Goal: Information Seeking & Learning: Learn about a topic

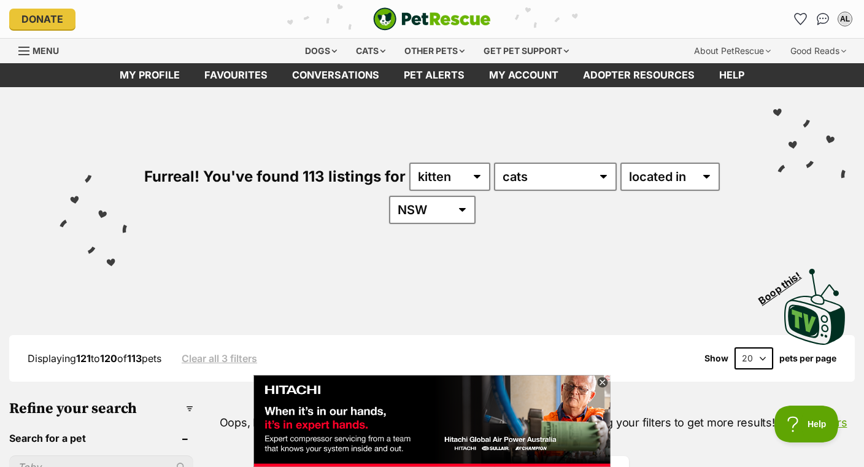
click at [604, 384] on icon at bounding box center [602, 382] width 4 height 4
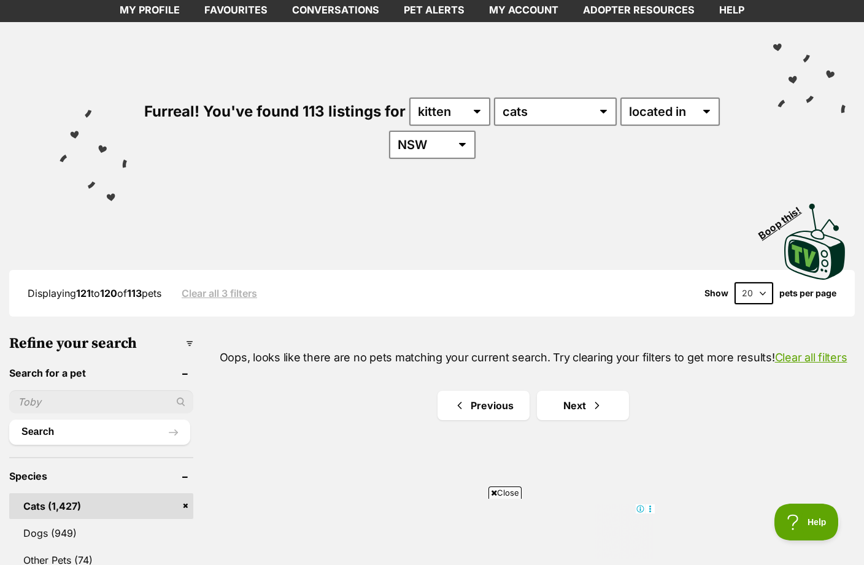
scroll to position [64, 0]
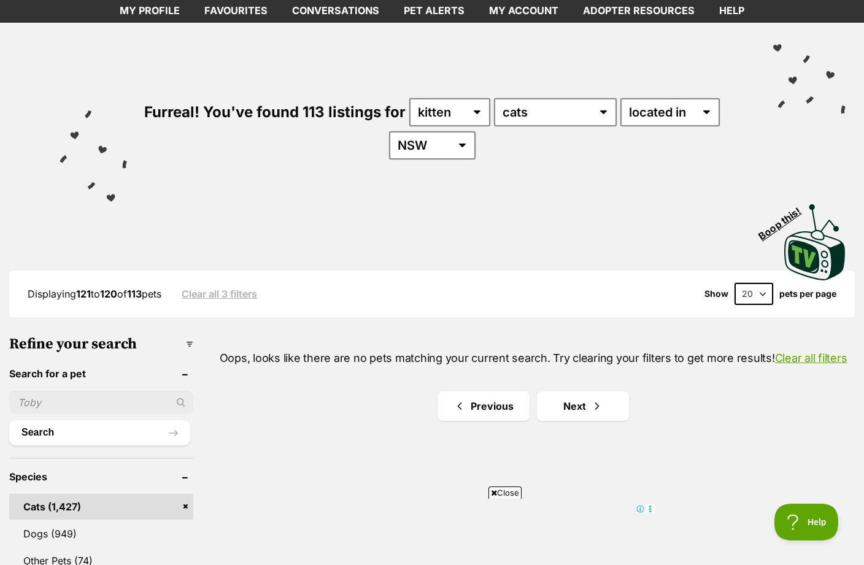
click at [807, 353] on link "Clear all filters" at bounding box center [811, 357] width 72 height 13
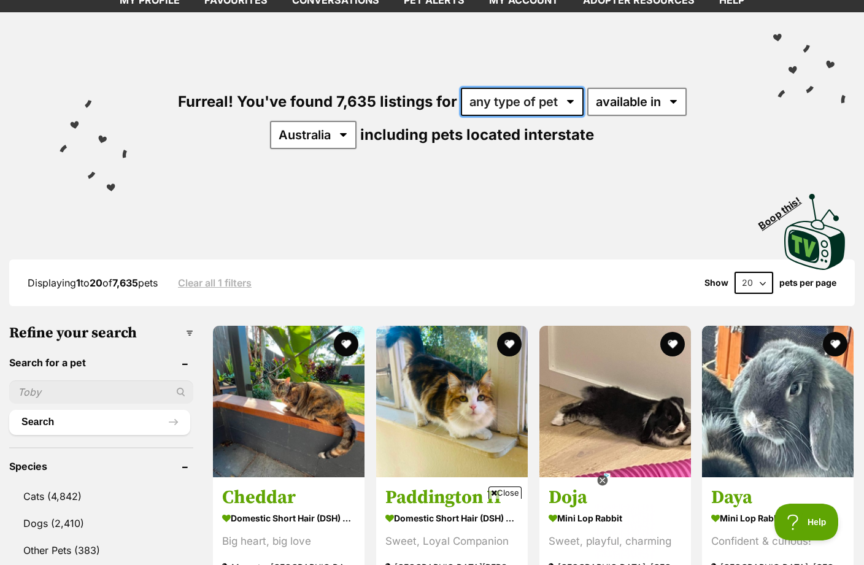
click at [566, 105] on select "any type of pet cats dogs other pets" at bounding box center [522, 102] width 123 height 28
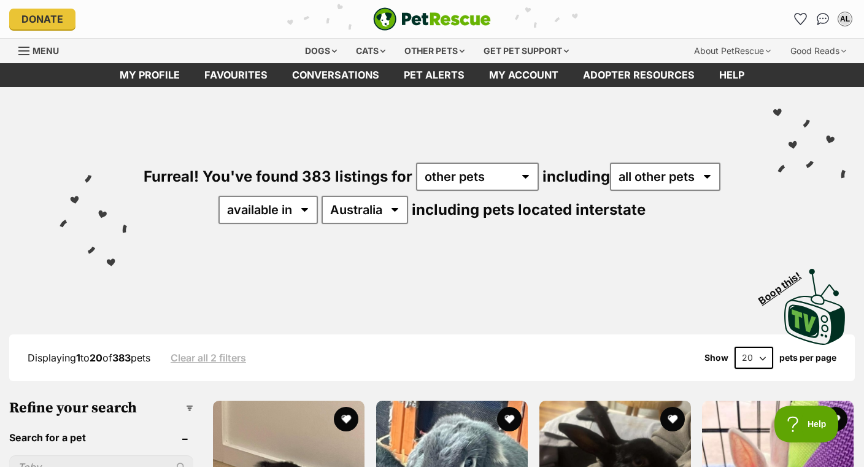
click at [518, 170] on select "any type of pet cats dogs other pets" at bounding box center [477, 177] width 123 height 28
select select "Cats"
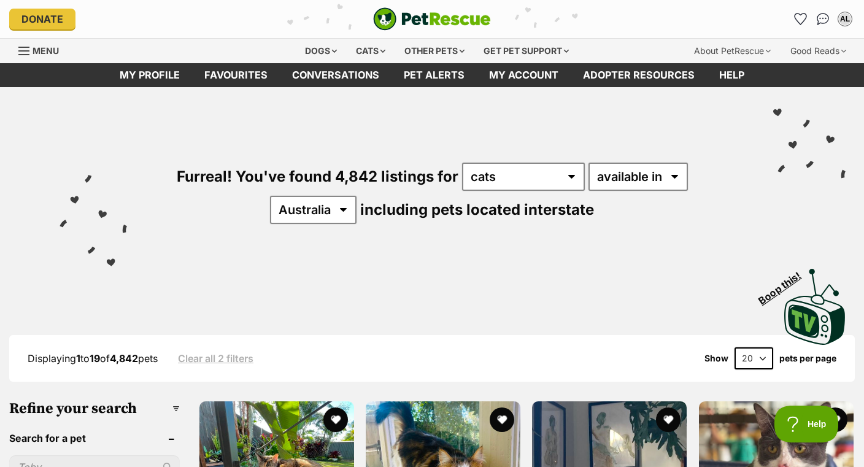
click at [658, 177] on select "available in located in" at bounding box center [637, 177] width 99 height 28
select select "disabled"
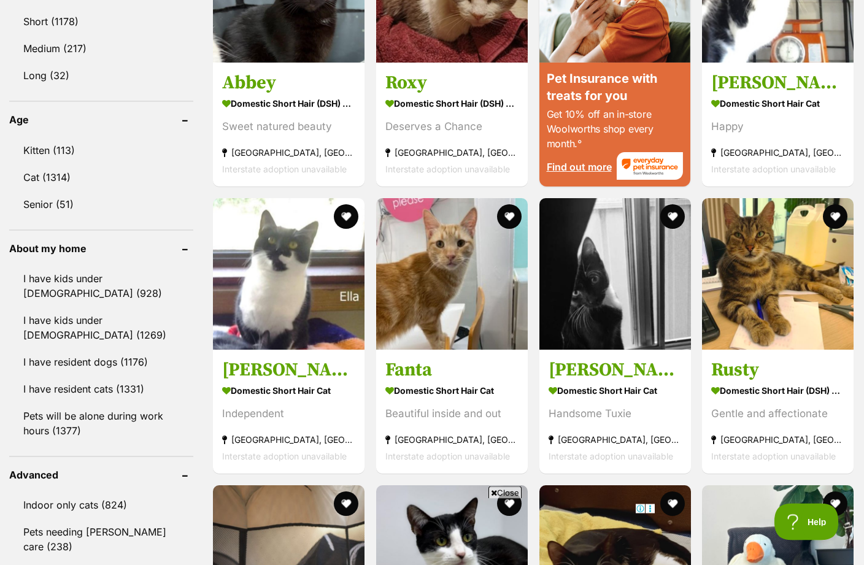
scroll to position [1190, 0]
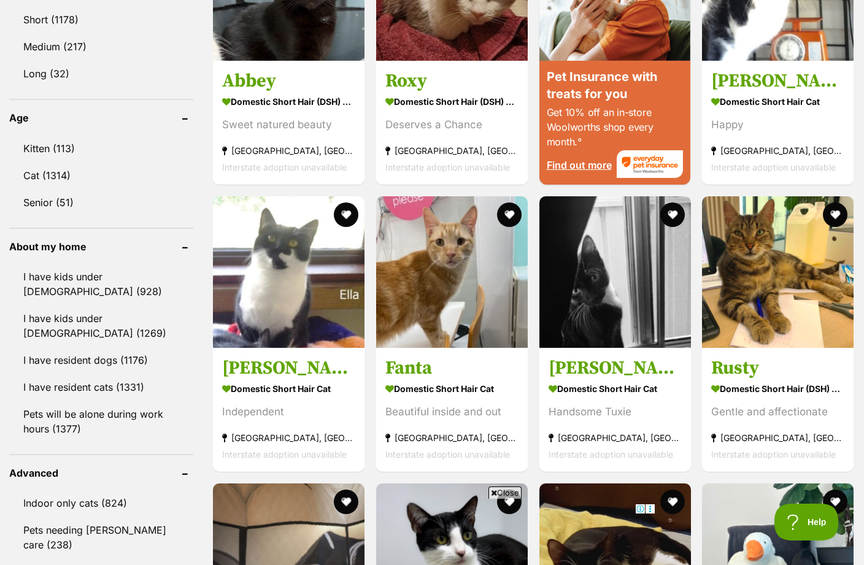
click at [140, 147] on link "Kitten (113)" at bounding box center [101, 149] width 184 height 26
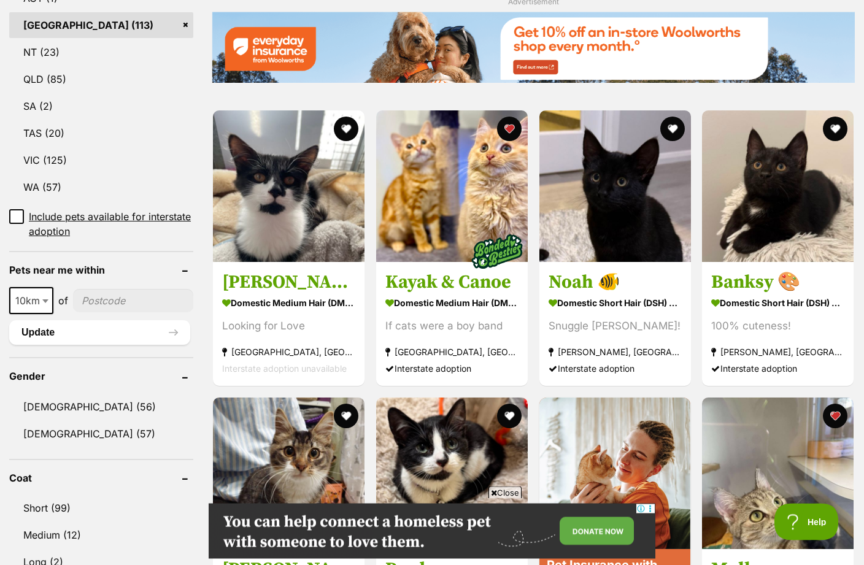
scroll to position [702, 0]
click at [634, 208] on img at bounding box center [614, 185] width 151 height 151
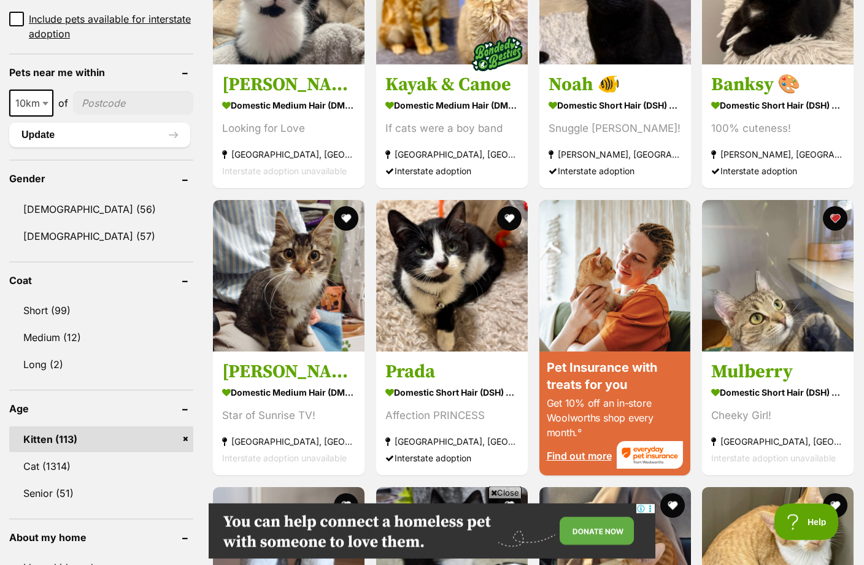
scroll to position [899, 0]
click at [442, 288] on img at bounding box center [451, 275] width 151 height 151
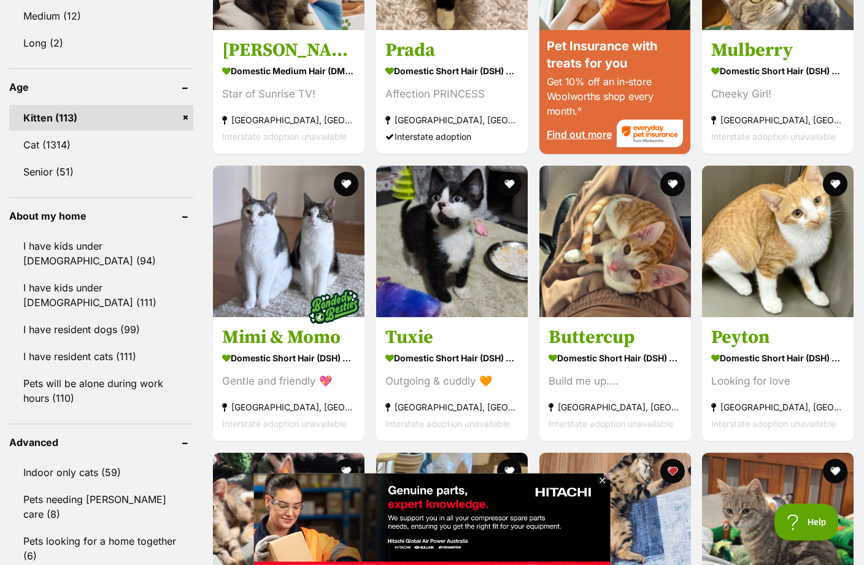
scroll to position [0, 0]
click at [485, 286] on img at bounding box center [451, 241] width 151 height 151
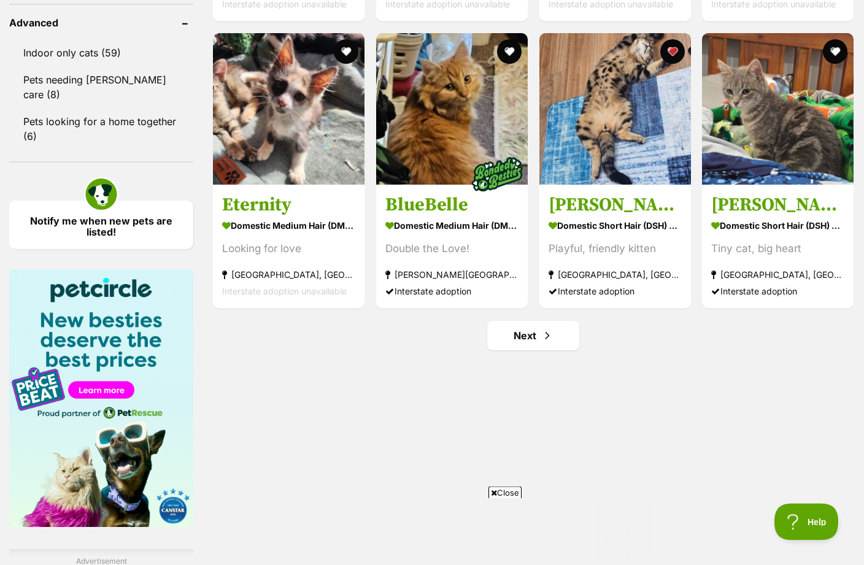
scroll to position [1640, 0]
click at [562, 347] on link "Next" at bounding box center [533, 335] width 92 height 29
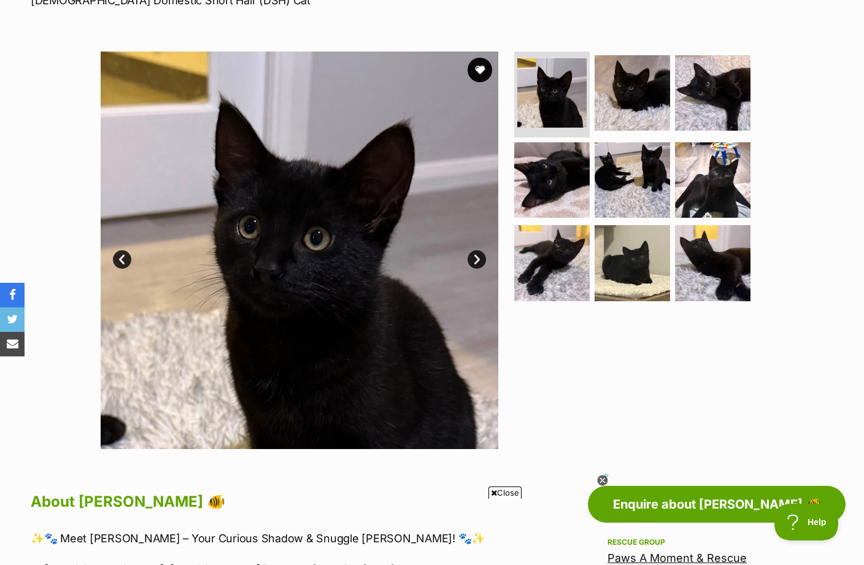
click at [637, 98] on img at bounding box center [631, 92] width 75 height 75
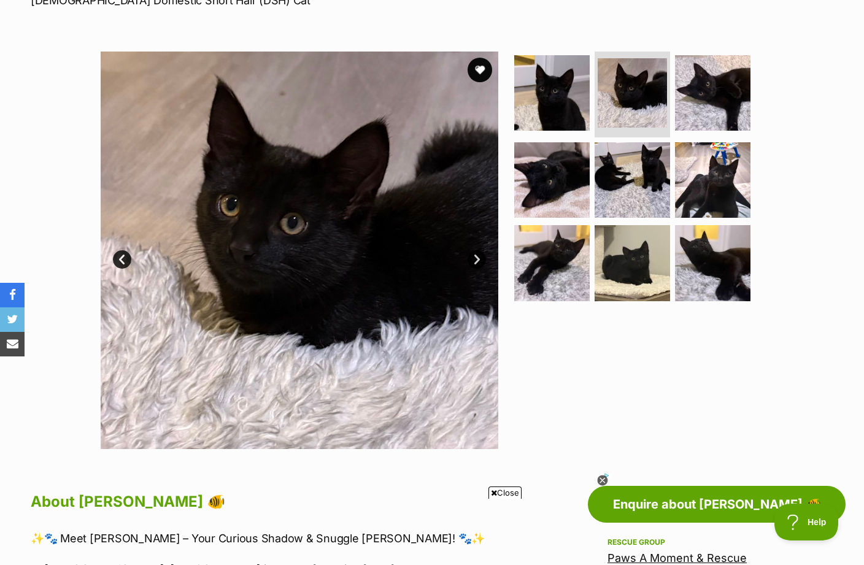
click at [726, 80] on img at bounding box center [712, 92] width 75 height 75
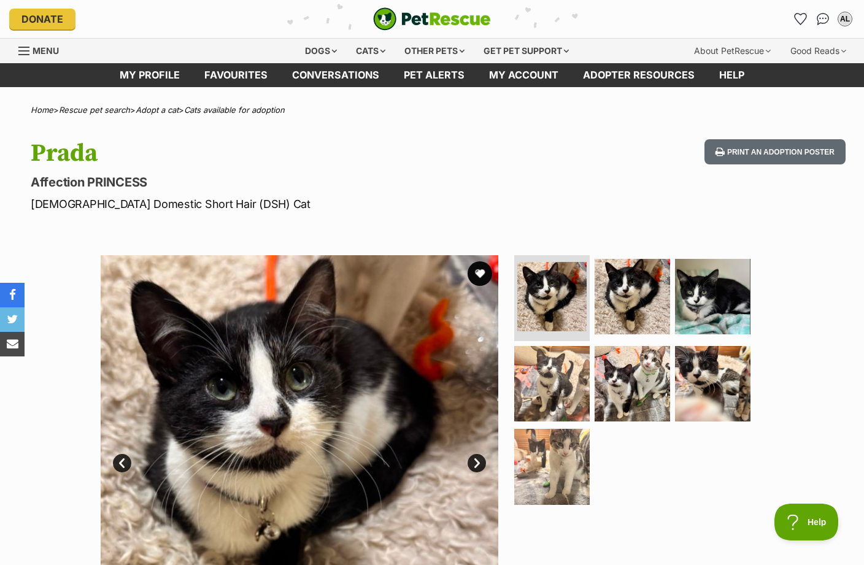
click at [629, 290] on img at bounding box center [631, 296] width 75 height 75
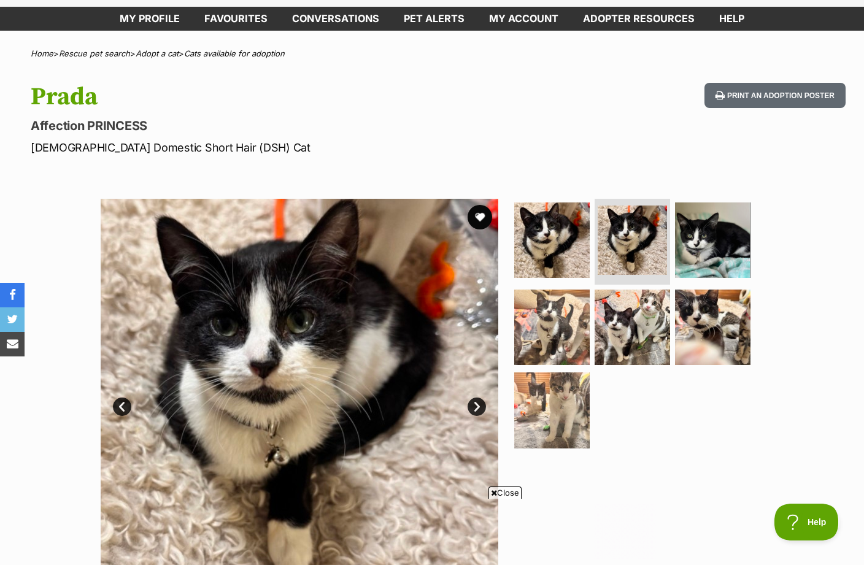
click at [711, 237] on img at bounding box center [712, 239] width 75 height 75
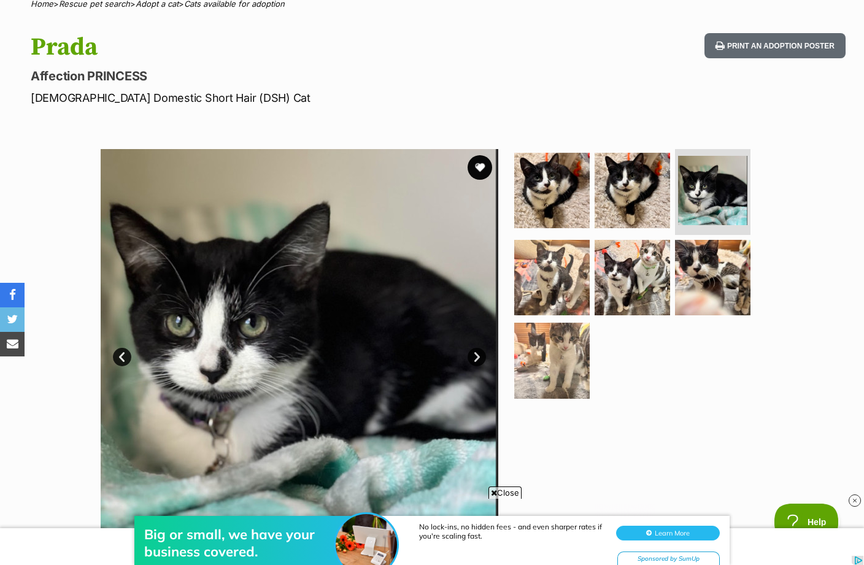
click at [546, 271] on img at bounding box center [551, 277] width 75 height 75
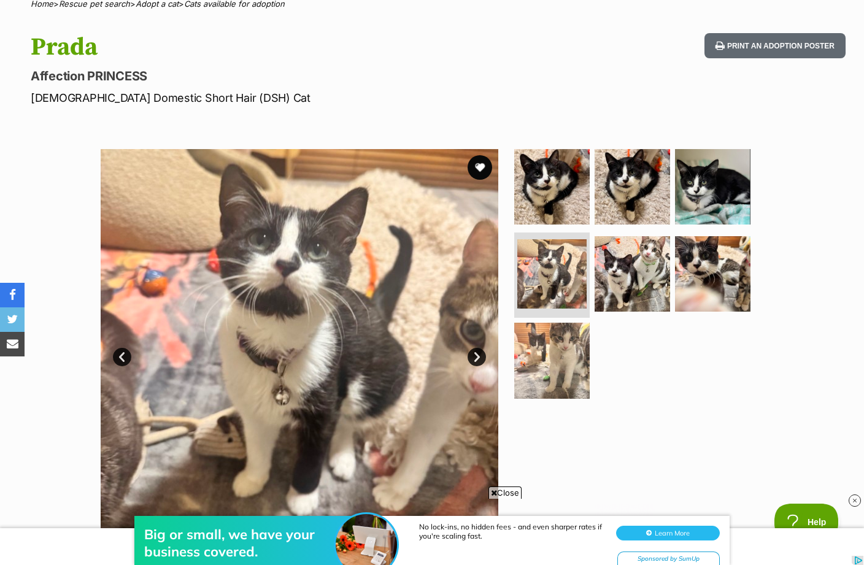
click at [646, 269] on img at bounding box center [631, 273] width 75 height 75
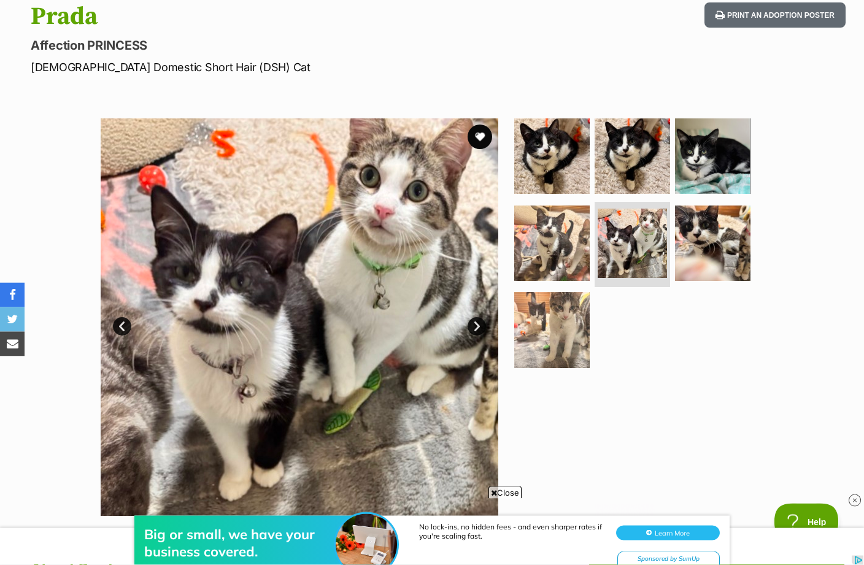
scroll to position [141, 0]
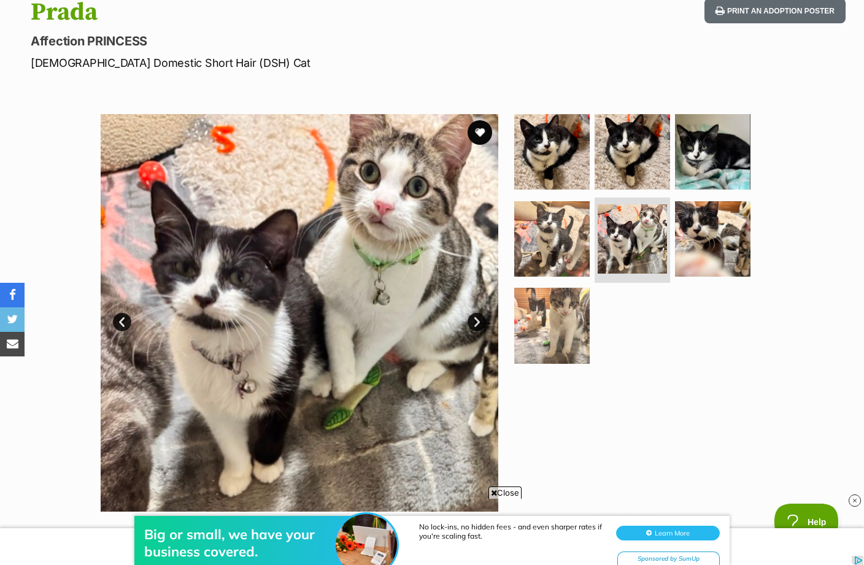
click at [700, 245] on img at bounding box center [712, 238] width 75 height 75
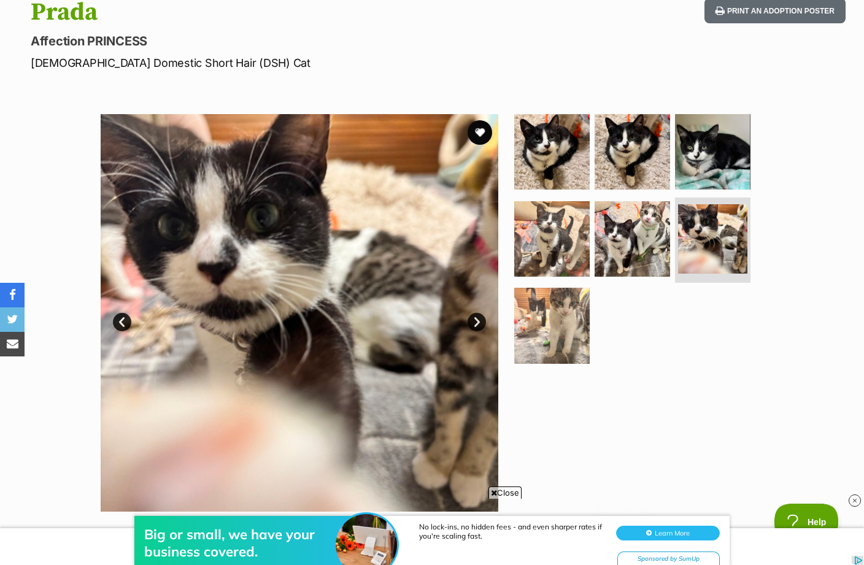
click at [571, 327] on img at bounding box center [551, 325] width 75 height 75
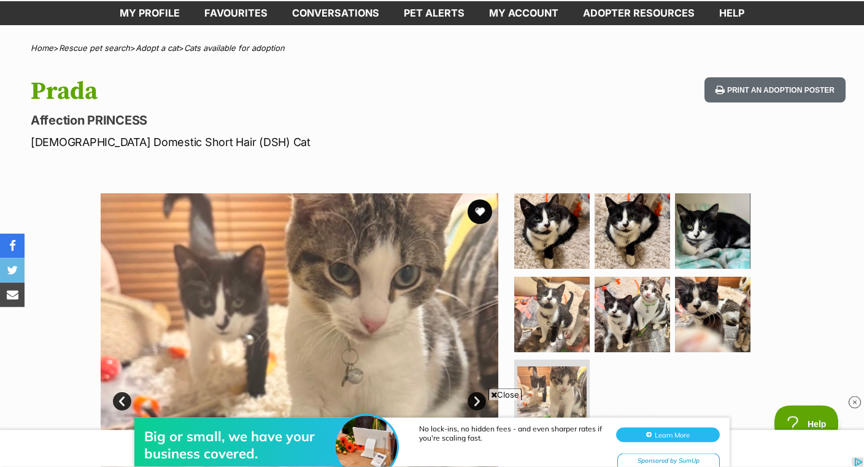
scroll to position [58, 0]
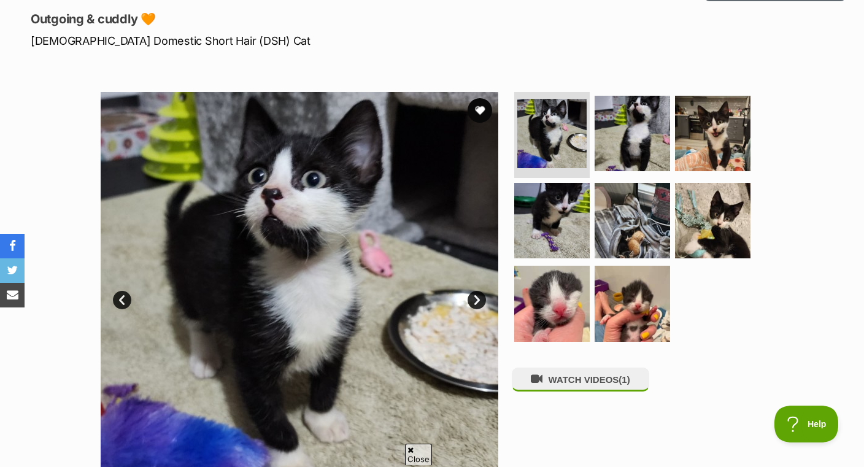
scroll to position [161, 0]
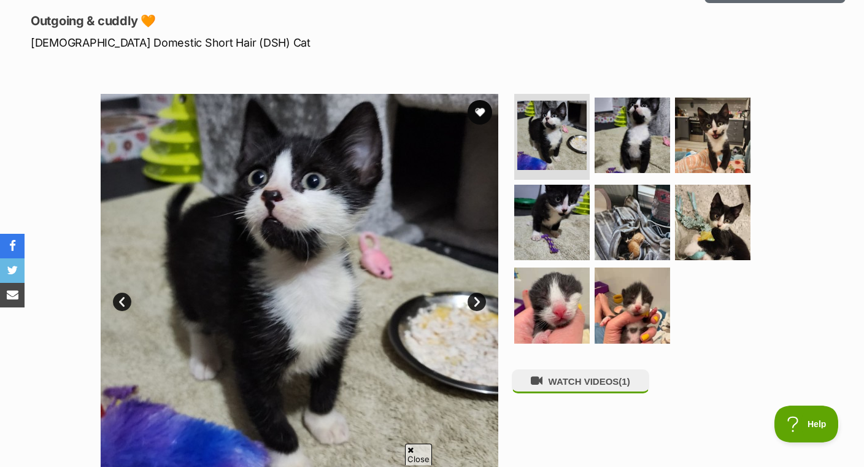
click at [649, 135] on img at bounding box center [631, 135] width 75 height 75
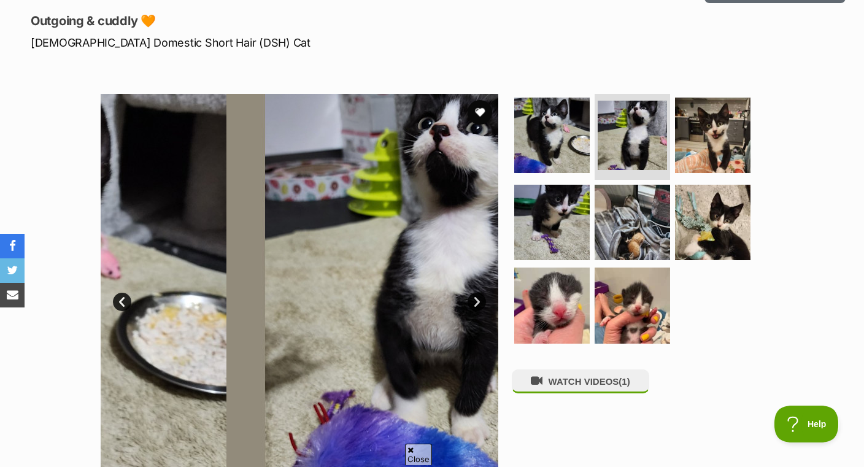
scroll to position [0, 0]
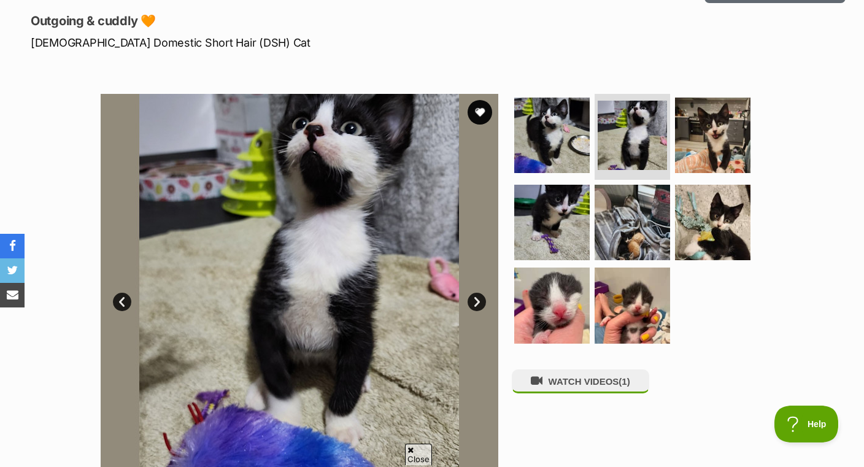
click at [718, 126] on img at bounding box center [712, 135] width 75 height 75
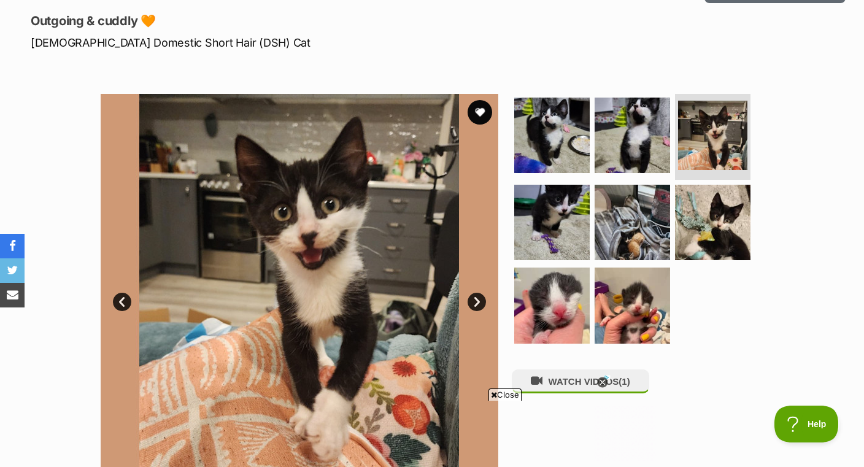
click at [585, 235] on img at bounding box center [551, 222] width 75 height 75
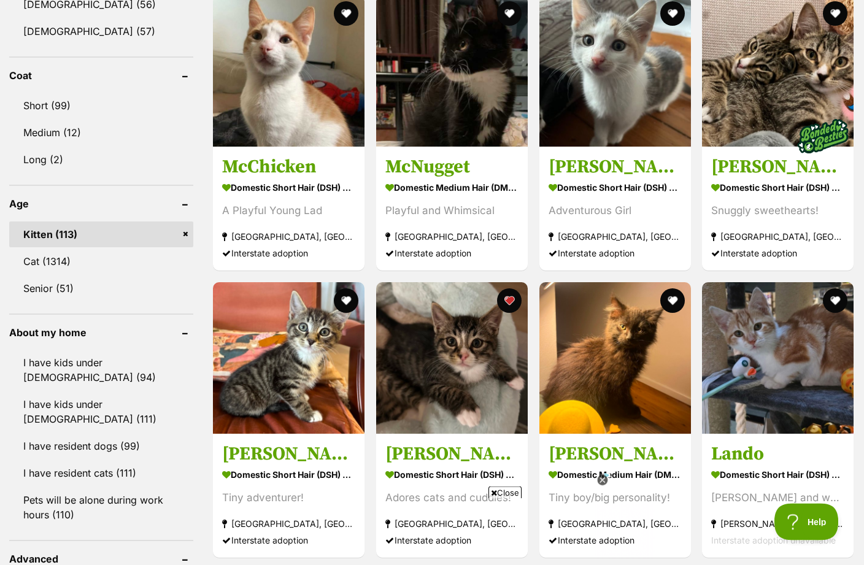
scroll to position [1104, 0]
click at [818, 124] on img at bounding box center [822, 135] width 61 height 61
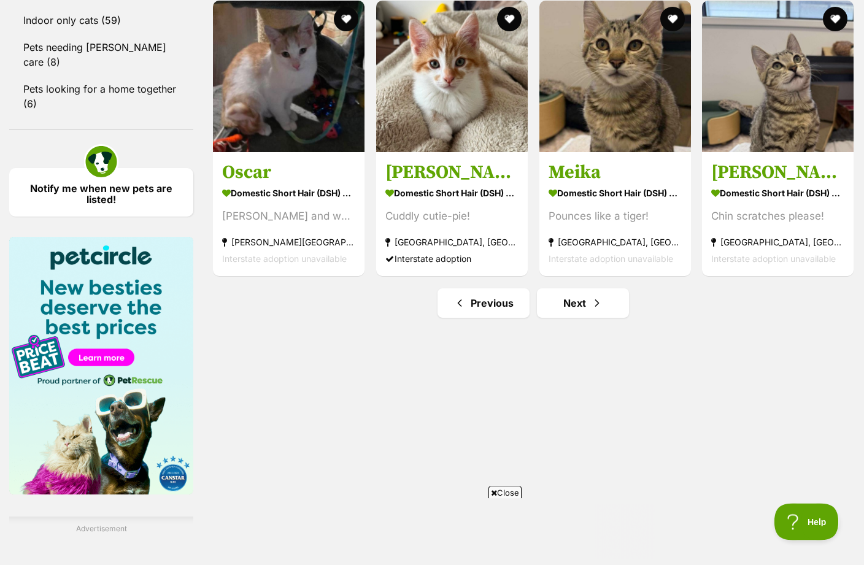
scroll to position [1673, 0]
click at [612, 298] on link "Next" at bounding box center [583, 302] width 92 height 29
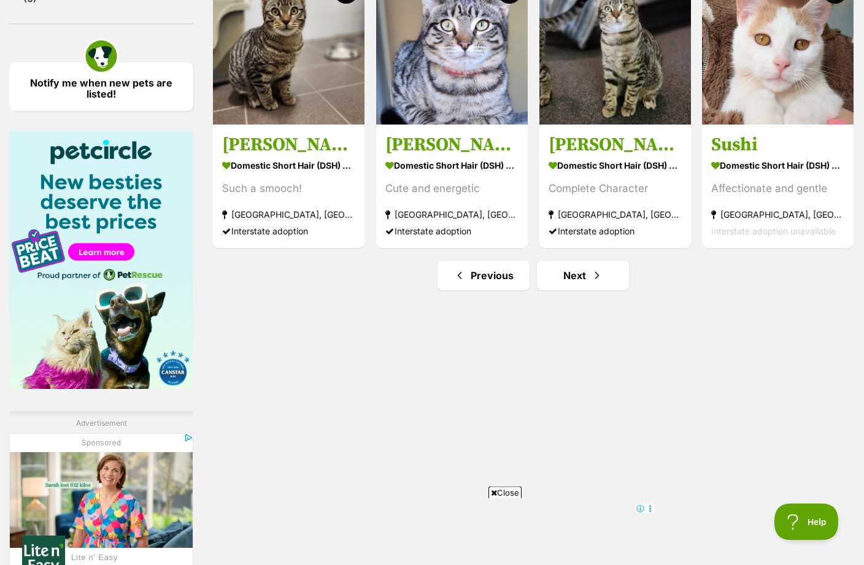
scroll to position [1778, 0]
click at [601, 283] on span "Next page" at bounding box center [597, 275] width 12 height 15
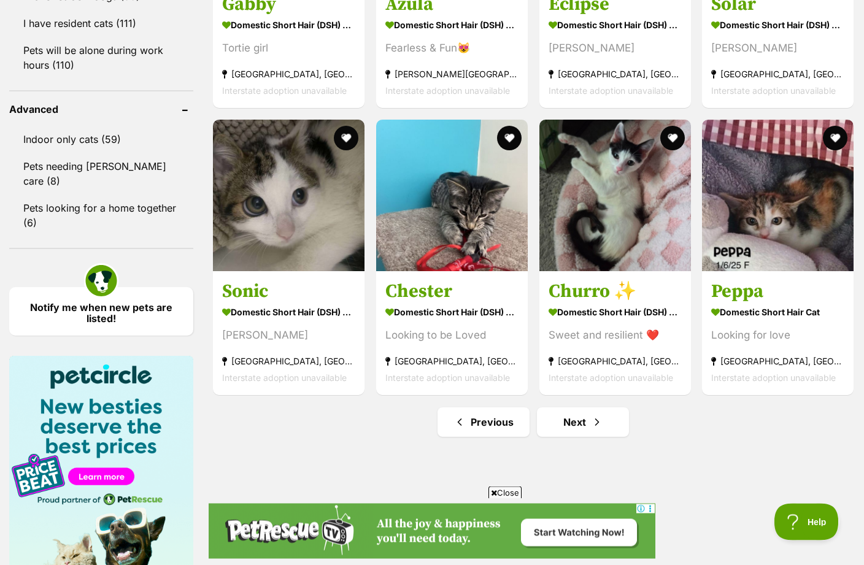
scroll to position [1554, 0]
click at [597, 426] on span "Next page" at bounding box center [597, 422] width 12 height 15
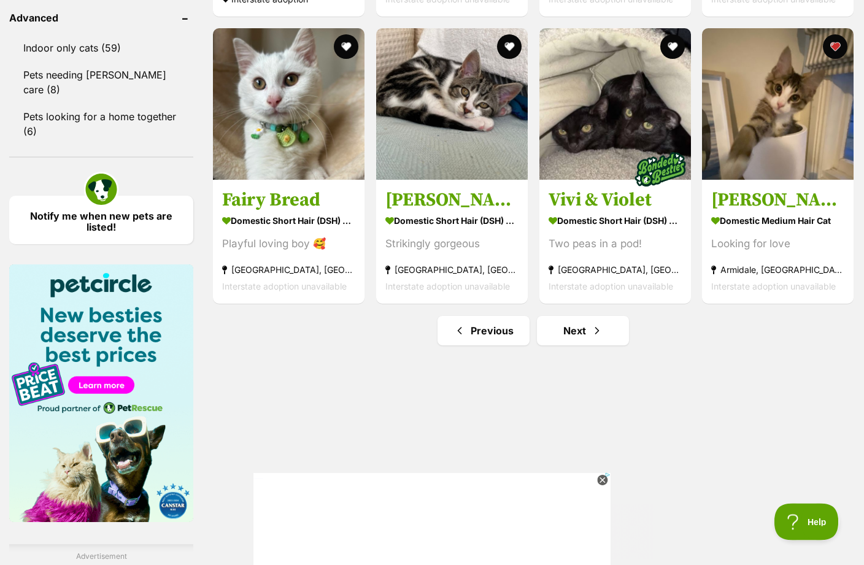
scroll to position [1645, 0]
click at [588, 332] on link "Next" at bounding box center [583, 330] width 92 height 29
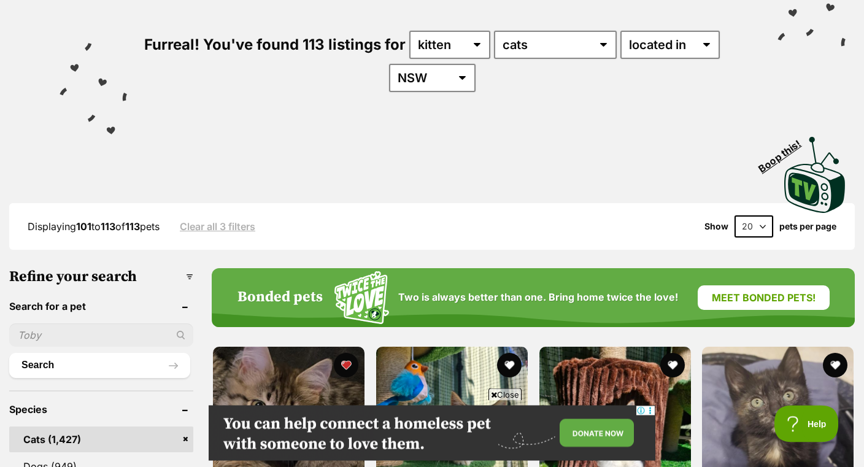
scroll to position [126, 0]
